Goal: Task Accomplishment & Management: Manage account settings

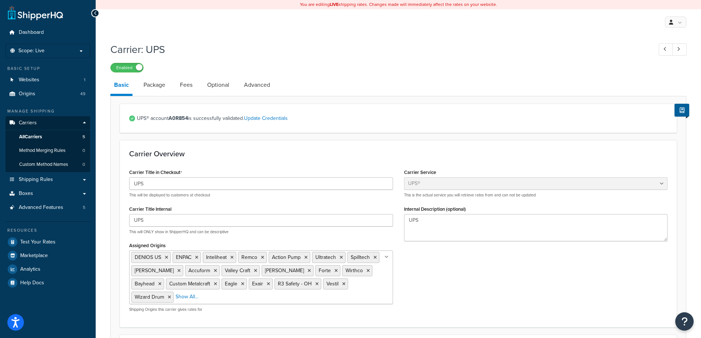
select select "ups"
select select "us"
click at [156, 86] on link "Package" at bounding box center [154, 85] width 29 height 18
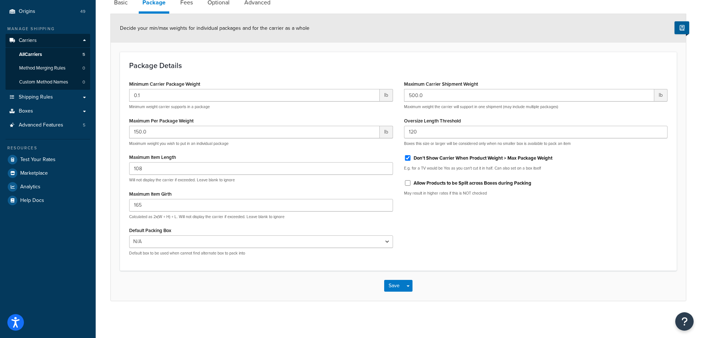
scroll to position [84, 0]
click at [191, 4] on link "Fees" at bounding box center [187, 3] width 20 height 18
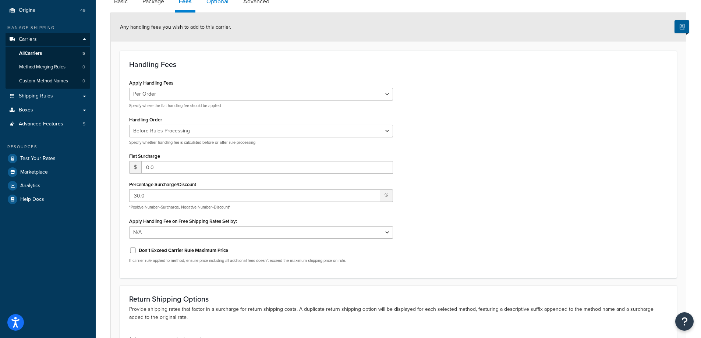
click at [223, 3] on link "Optional" at bounding box center [217, 2] width 29 height 18
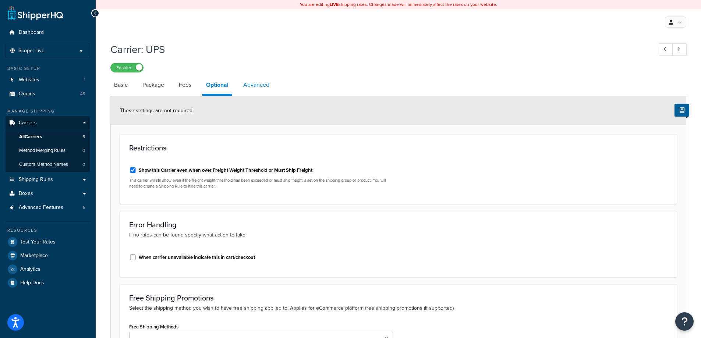
click at [257, 88] on link "Advanced" at bounding box center [256, 85] width 33 height 18
select select "false"
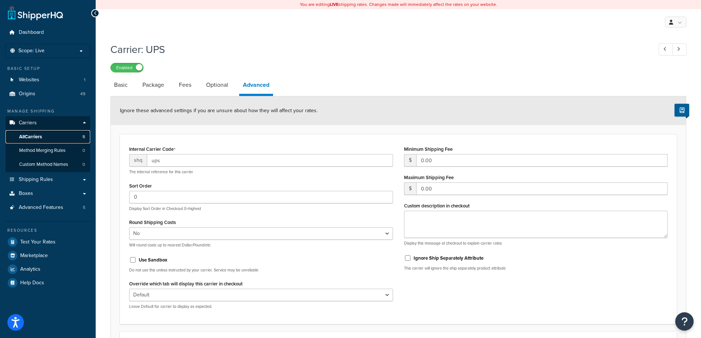
click at [24, 134] on span "All Carriers" at bounding box center [30, 137] width 23 height 6
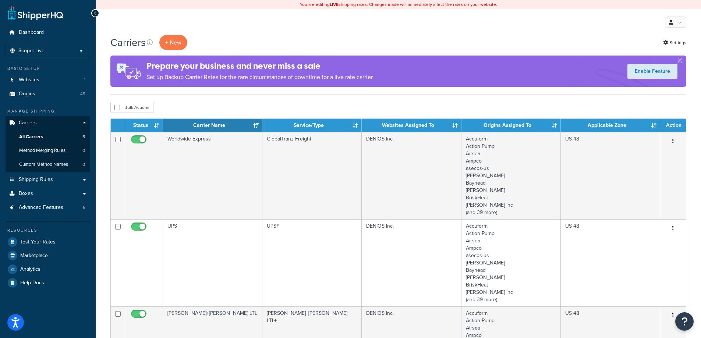
click at [474, 19] on div "My Profile Billing Global Settings Contact Us Logout" at bounding box center [398, 22] width 605 height 26
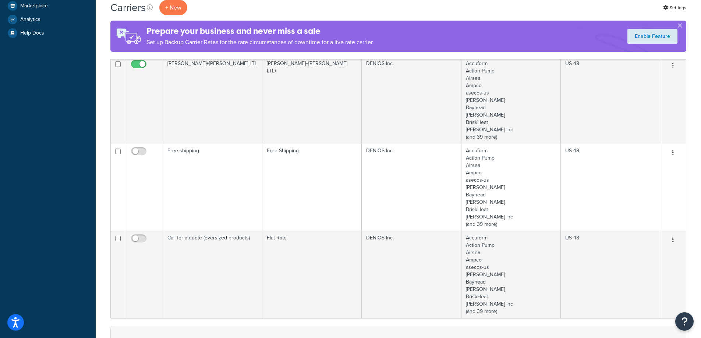
scroll to position [331, 0]
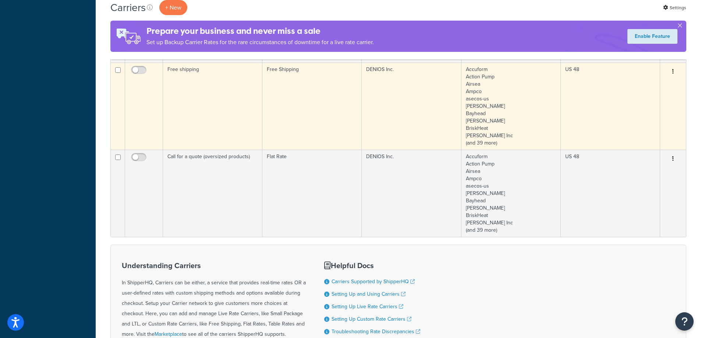
click at [286, 107] on td "Free Shipping" at bounding box center [311, 106] width 99 height 87
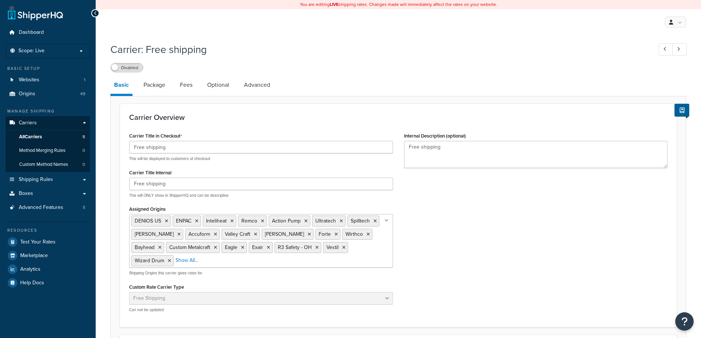
select select "free"
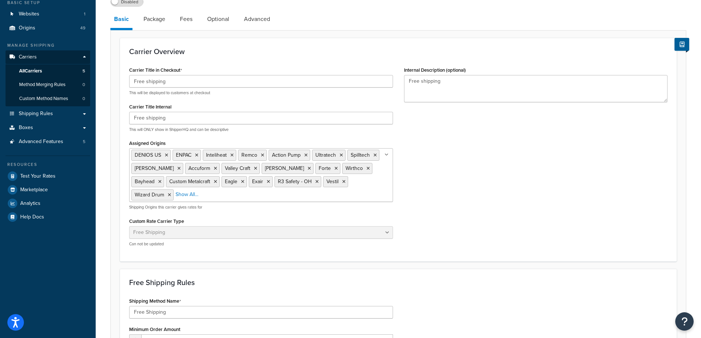
scroll to position [74, 0]
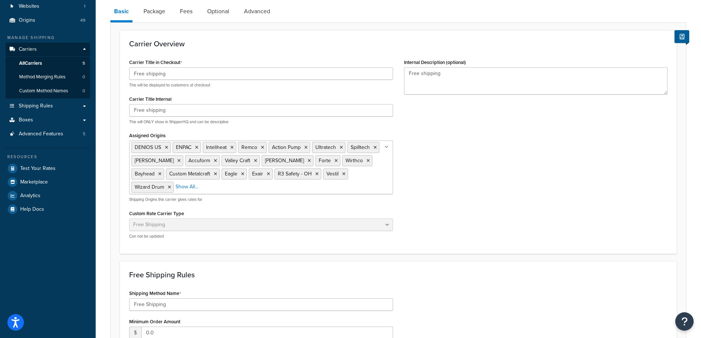
click at [378, 187] on ul "DENIOS US ENPAC Inteliheat Remco Action Pump Ultratech Spilltech [PERSON_NAME] …" at bounding box center [261, 168] width 264 height 54
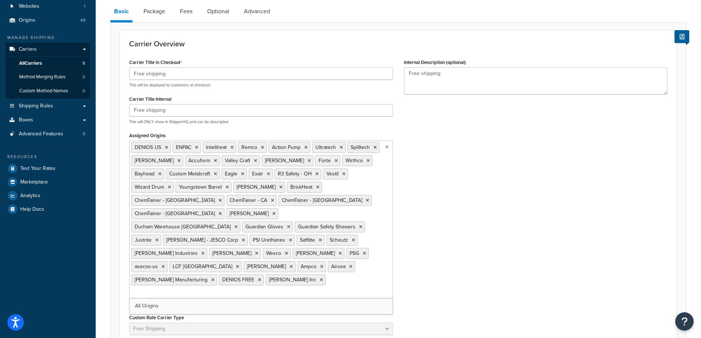
click at [512, 180] on div "Carrier Title in Checkout Free shipping This will be displayed to customers at …" at bounding box center [399, 203] width 550 height 292
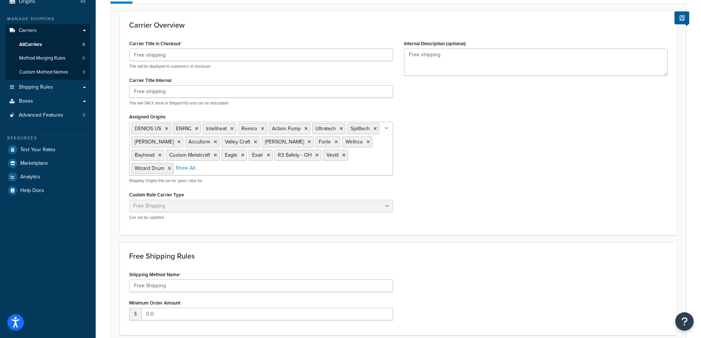
scroll to position [0, 0]
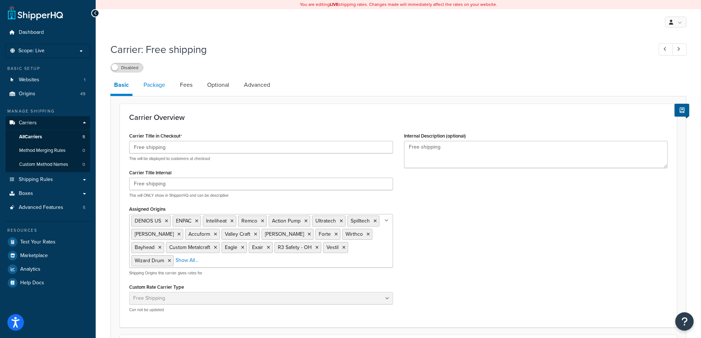
click at [155, 85] on link "Package" at bounding box center [154, 85] width 29 height 18
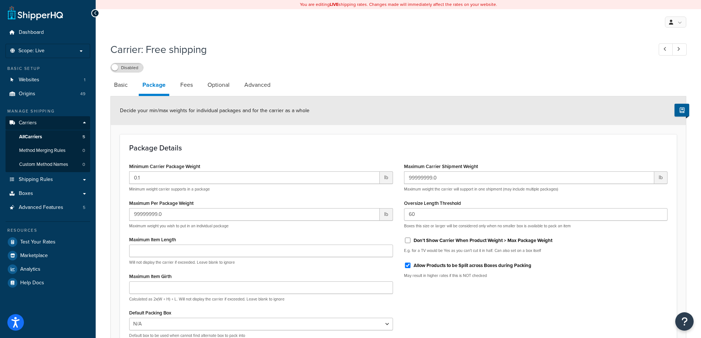
drag, startPoint x: 183, startPoint y: 85, endPoint x: 196, endPoint y: 81, distance: 14.1
click at [182, 85] on link "Fees" at bounding box center [187, 85] width 20 height 18
select select "AFTER"
